Goal: Task Accomplishment & Management: Use online tool/utility

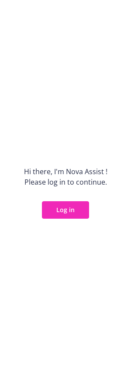
drag, startPoint x: 13, startPoint y: 186, endPoint x: 80, endPoint y: 210, distance: 71.2
click at [80, 210] on button "Log in" at bounding box center [65, 209] width 47 height 17
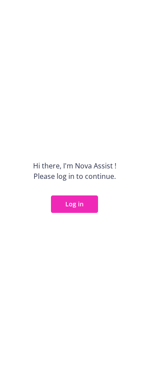
click at [66, 202] on button "Log in" at bounding box center [74, 203] width 47 height 17
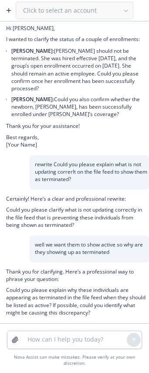
scroll to position [140, 0]
click at [59, 337] on textarea at bounding box center [74, 339] width 105 height 17
paste textarea "Hi Jack, Happy Friday! I’ve received confirmation from Cigna that the most rece…"
type textarea "rewrite email Hi Jack, Happy Friday! I’ve received confirmation from Cigna that…"
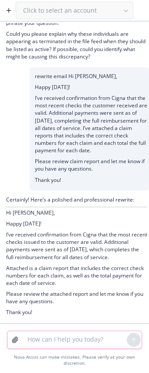
scroll to position [404, 0]
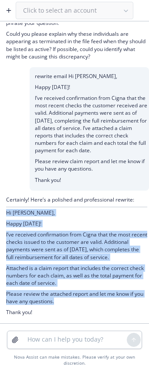
drag, startPoint x: 70, startPoint y: 303, endPoint x: 4, endPoint y: 207, distance: 116.1
click at [4, 207] on div "Certainly! Here’s a polished and professional rewrite: Hi [PERSON_NAME], Happy …" at bounding box center [74, 257] width 149 height 133
copy div "Hi Jack, Happy Friday! I’ve received confirmation from Cigna that the most rece…"
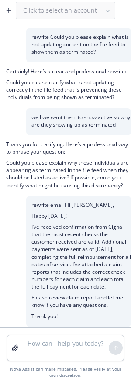
scroll to position [482, 0]
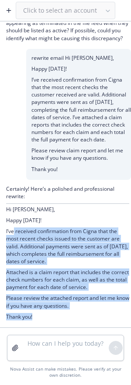
drag, startPoint x: 21, startPoint y: 303, endPoint x: 14, endPoint y: 229, distance: 74.9
click at [14, 229] on div "Certainly! Here’s a polished and professional rewrite: Hi [PERSON_NAME], Happy …" at bounding box center [67, 253] width 123 height 137
click at [13, 10] on button "button" at bounding box center [9, 10] width 14 height 14
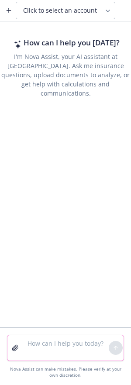
click at [58, 348] on textarea at bounding box center [65, 347] width 86 height 25
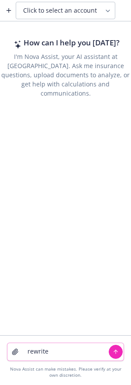
paste textarea "Hi [PERSON_NAME], Happy [DATE]! I received confirmation from VSP that [PERSON_N…"
type textarea "rewrite Hi [PERSON_NAME], Happy [DATE]! I received confirmation from VSP that […"
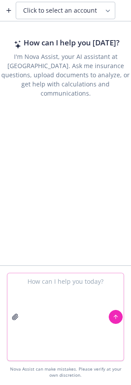
scroll to position [0, 0]
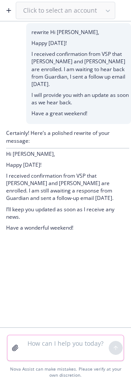
type textarea "c"
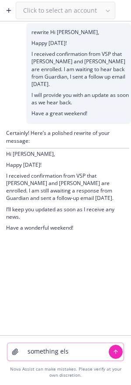
type textarea "something else"
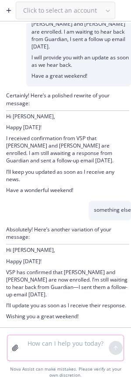
scroll to position [45, 0]
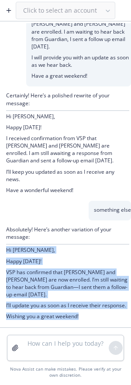
drag, startPoint x: 81, startPoint y: 316, endPoint x: 7, endPoint y: 238, distance: 107.7
click at [7, 238] on div "Absolutely! Here’s another variation of your message: Hi [PERSON_NAME], Happy […" at bounding box center [67, 274] width 123 height 96
copy div "Hi [PERSON_NAME], Happy [DATE]! VSP has confirmed that [PERSON_NAME] and [PERSO…"
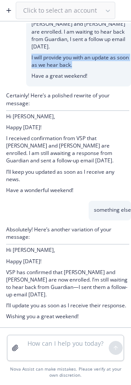
drag, startPoint x: 86, startPoint y: 58, endPoint x: 27, endPoint y: 49, distance: 60.4
click at [26, 49] on div "rewrite Hi [PERSON_NAME], Happy [DATE]! I received confirmation from VSP that […" at bounding box center [78, 36] width 105 height 101
copy p "I will provide you with an update as soon as we hear back."
